Goal: Information Seeking & Learning: Learn about a topic

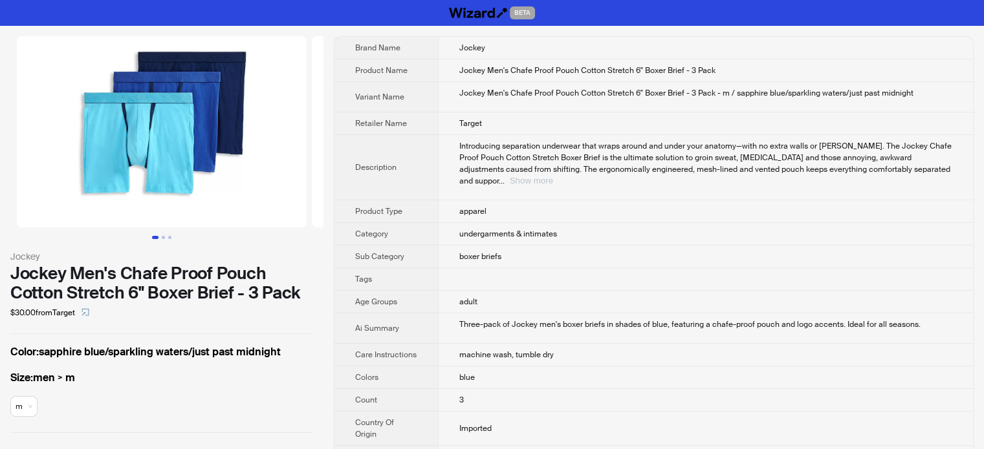
click at [553, 176] on button "Show more" at bounding box center [531, 181] width 43 height 10
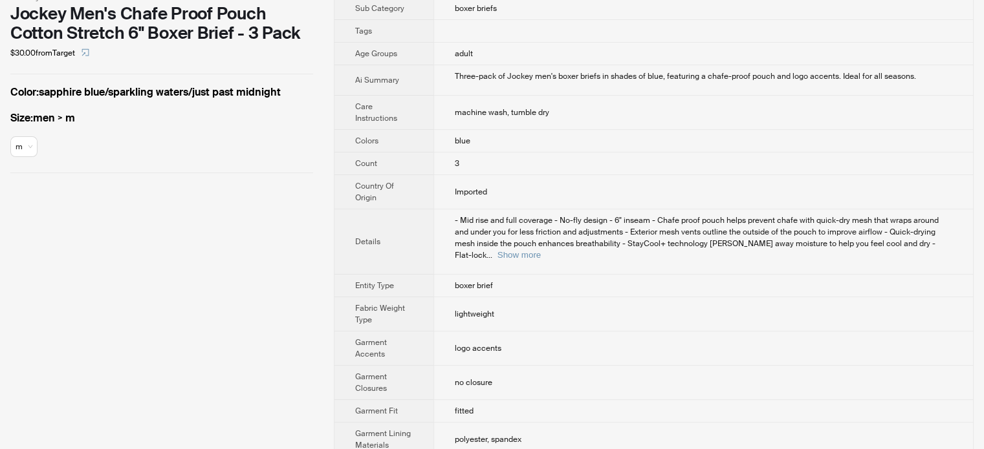
scroll to position [266, 0]
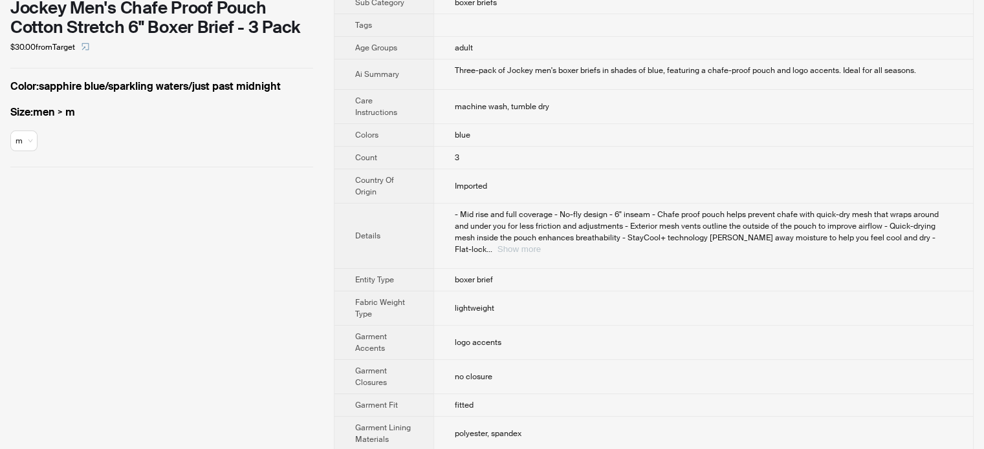
click at [541, 244] on button "Show more" at bounding box center [518, 249] width 43 height 10
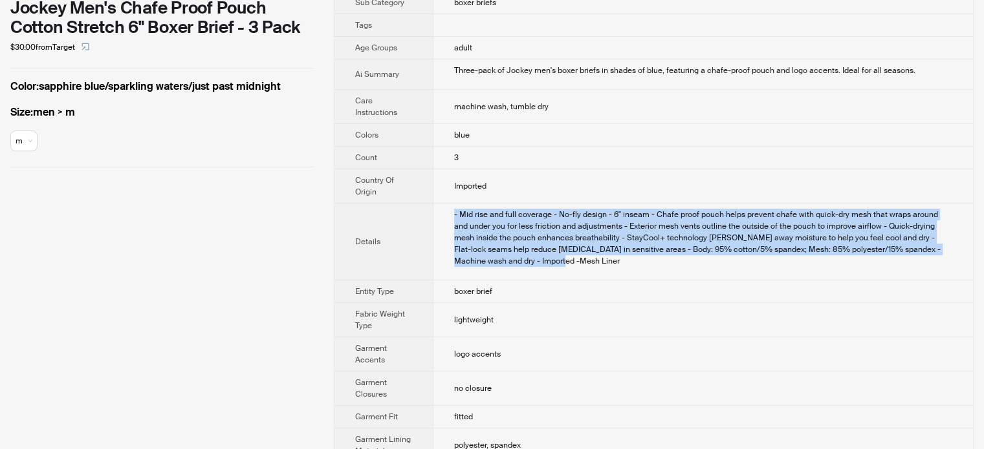
drag, startPoint x: 455, startPoint y: 197, endPoint x: 504, endPoint y: 259, distance: 79.2
click at [504, 259] on td "- Mid rise and full coverage - No-fly design - 6" inseam - Chafe proof pouch he…" at bounding box center [703, 242] width 540 height 77
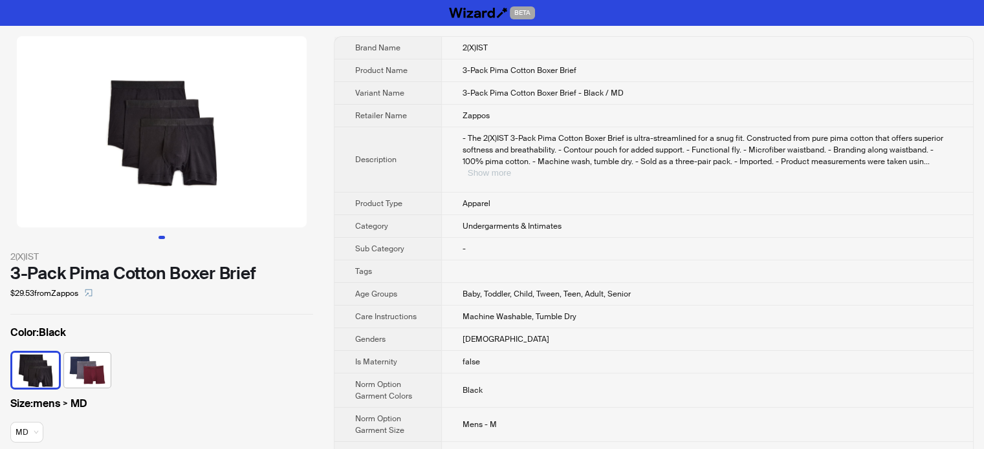
click at [511, 168] on button "Show more" at bounding box center [489, 173] width 43 height 10
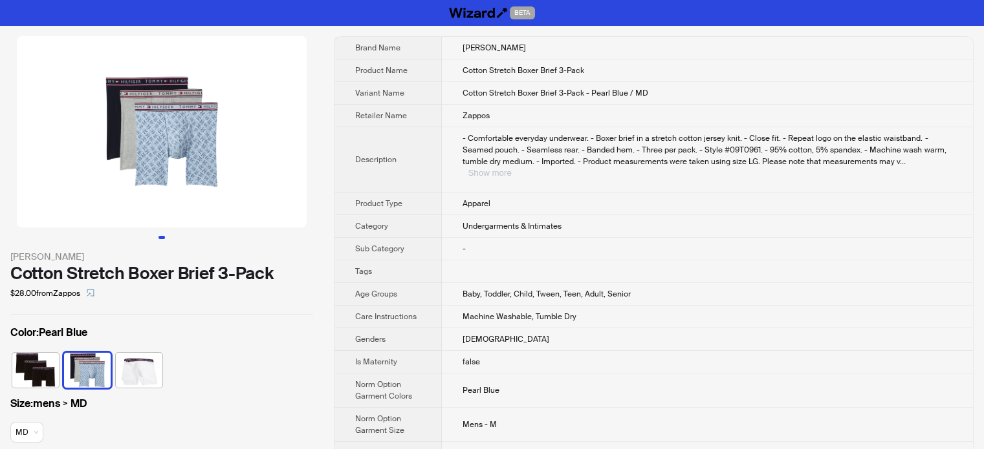
click at [511, 168] on button "Show more" at bounding box center [489, 173] width 43 height 10
